Goal: Find specific page/section: Find specific page/section

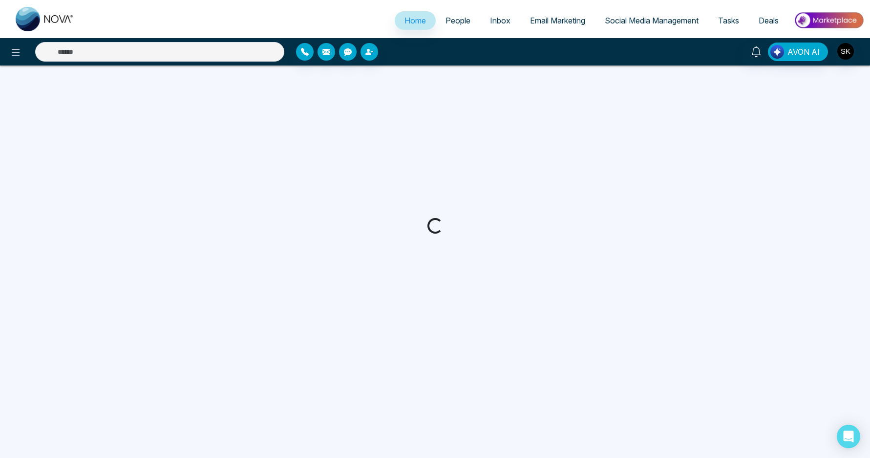
select select "*"
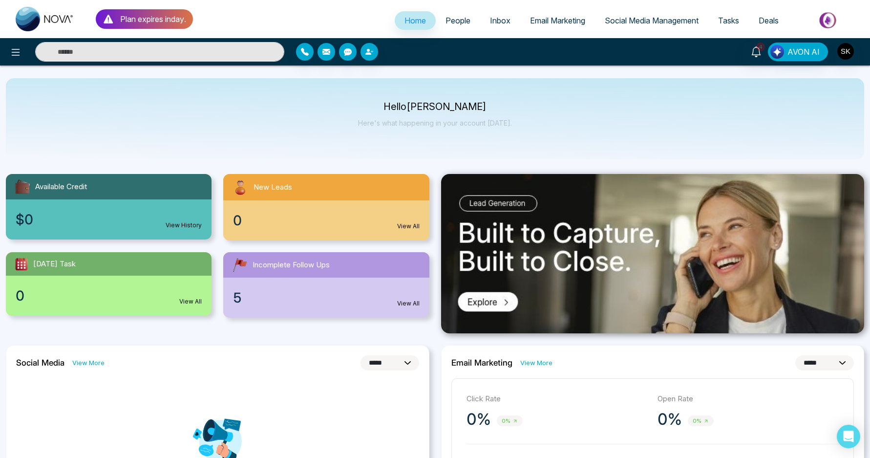
click at [525, 147] on div "Hello [PERSON_NAME] Here's what happening in your account [DATE]." at bounding box center [435, 118] width 858 height 81
click at [751, 52] on link "4" at bounding box center [755, 50] width 23 height 17
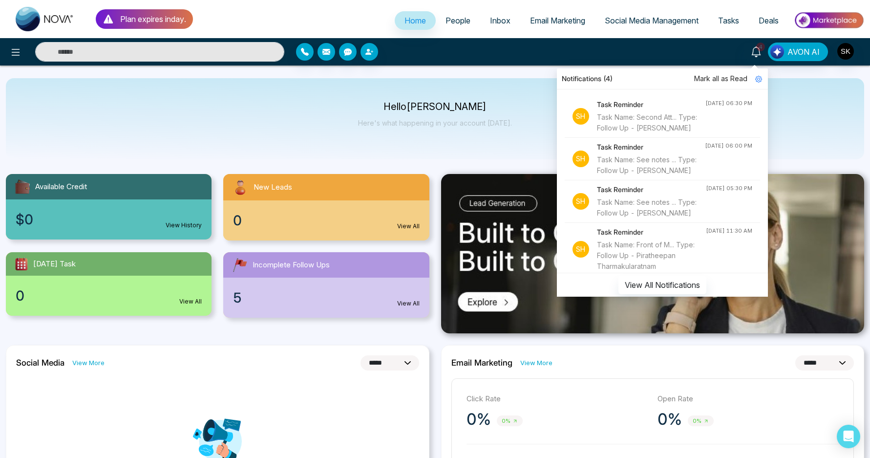
click at [392, 145] on div "Hello [PERSON_NAME] Here's what happening in your account [DATE]." at bounding box center [435, 118] width 858 height 81
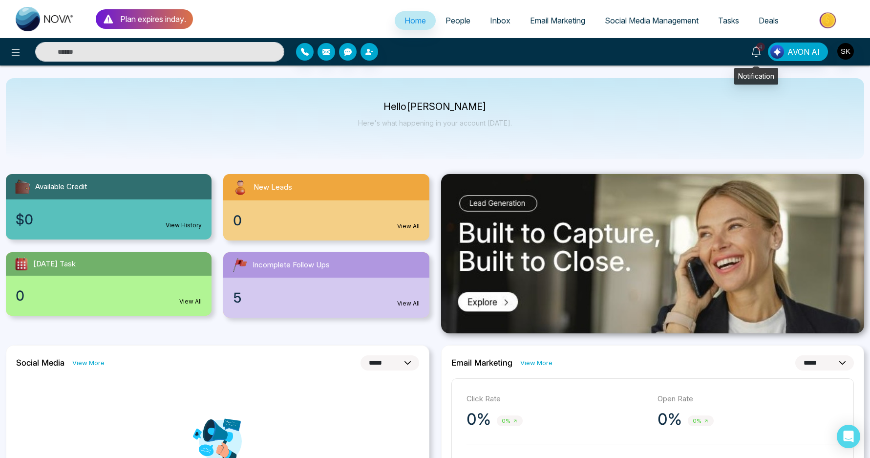
click at [763, 53] on link "4" at bounding box center [755, 50] width 23 height 17
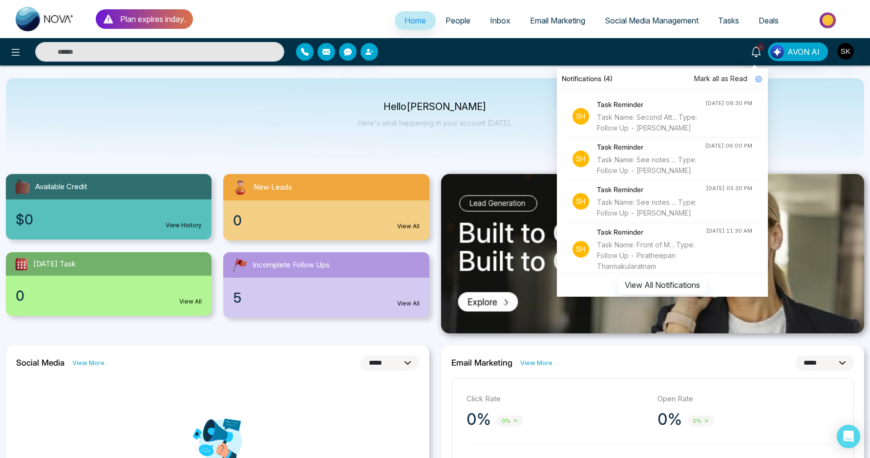
click at [221, 60] on input "text" at bounding box center [159, 52] width 249 height 20
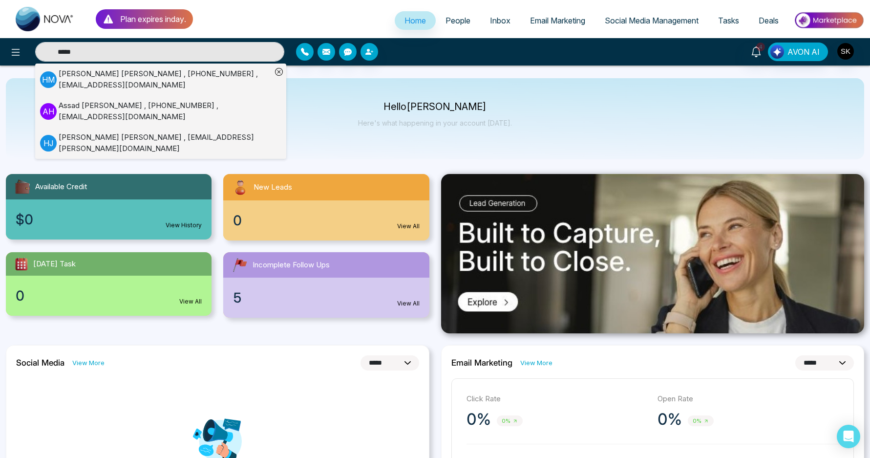
type input "*****"
click at [243, 81] on div "[PERSON_NAME] , [PHONE_NUMBER] , [EMAIL_ADDRESS][DOMAIN_NAME]" at bounding box center [165, 79] width 213 height 22
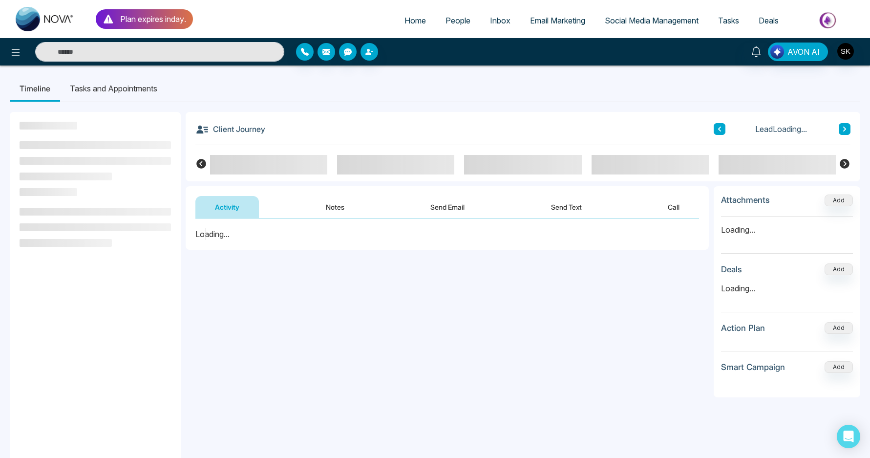
click at [347, 210] on button "Notes" at bounding box center [335, 207] width 58 height 22
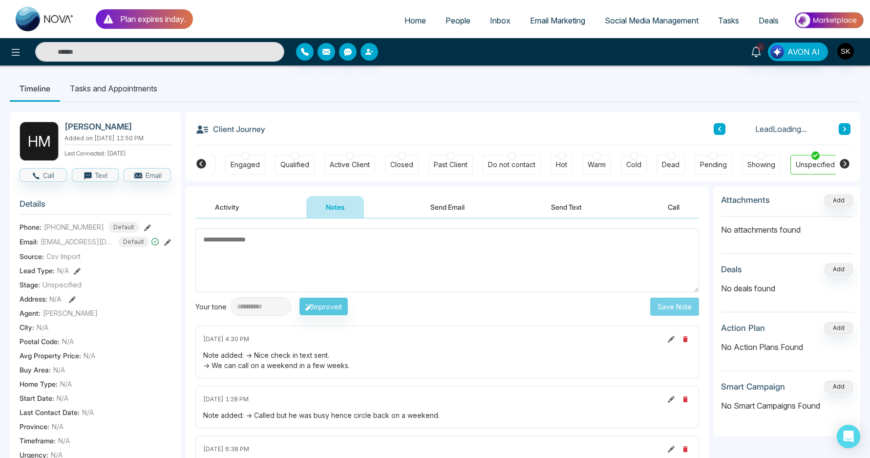
scroll to position [0, 96]
click at [147, 96] on li "Tasks and Appointments" at bounding box center [113, 88] width 107 height 26
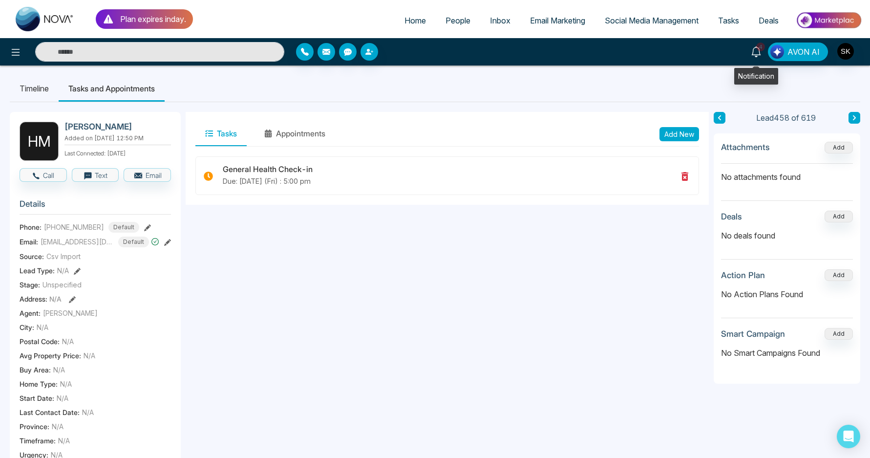
click at [754, 56] on icon at bounding box center [756, 51] width 11 height 11
